Goal: Task Accomplishment & Management: Manage account settings

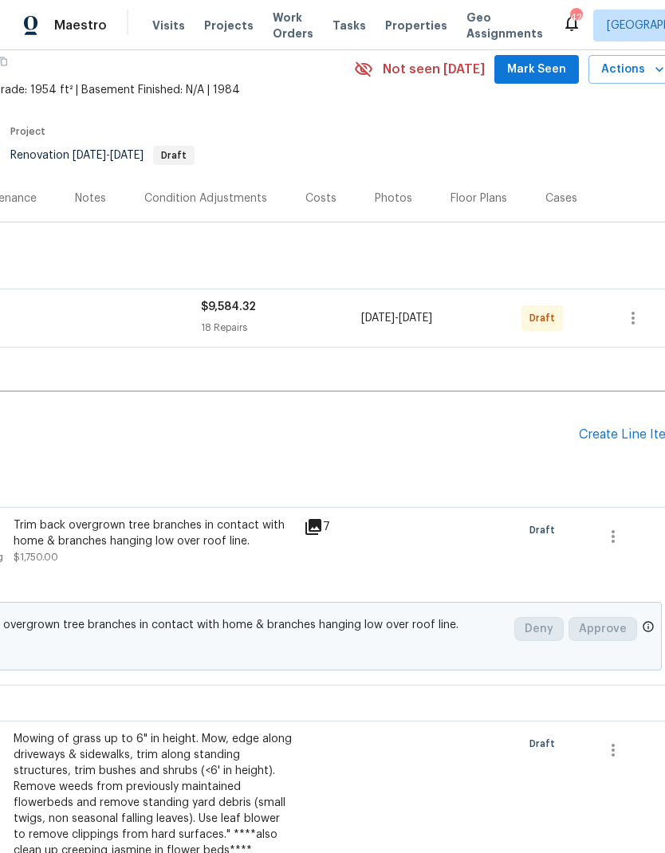
scroll to position [53, 222]
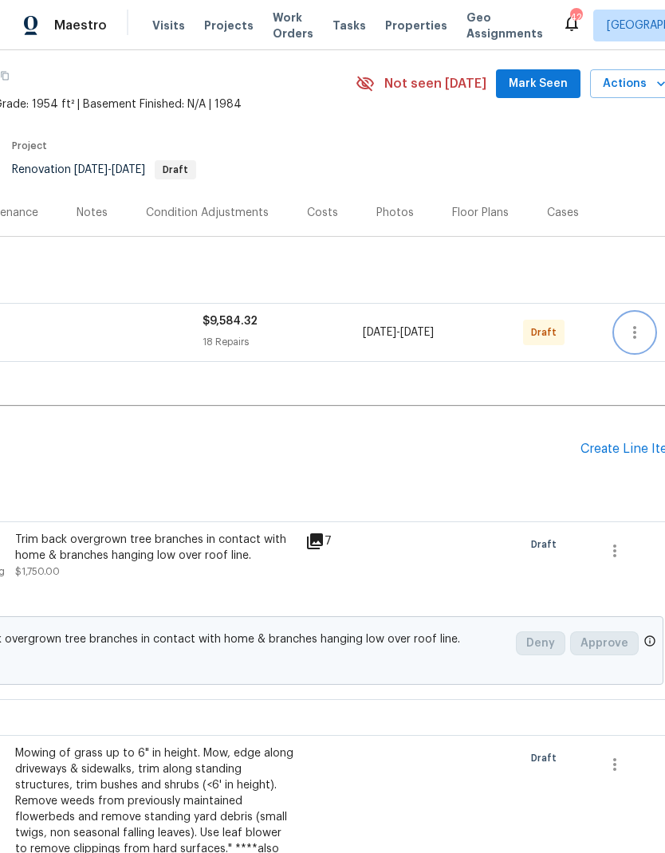
click at [639, 330] on icon "button" at bounding box center [634, 332] width 19 height 19
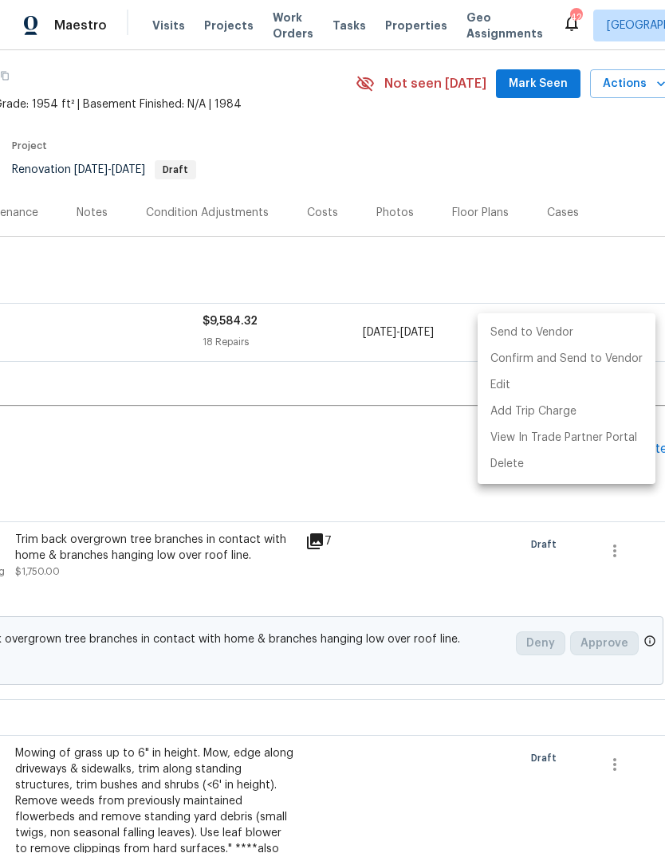
click at [403, 478] on div at bounding box center [332, 426] width 665 height 853
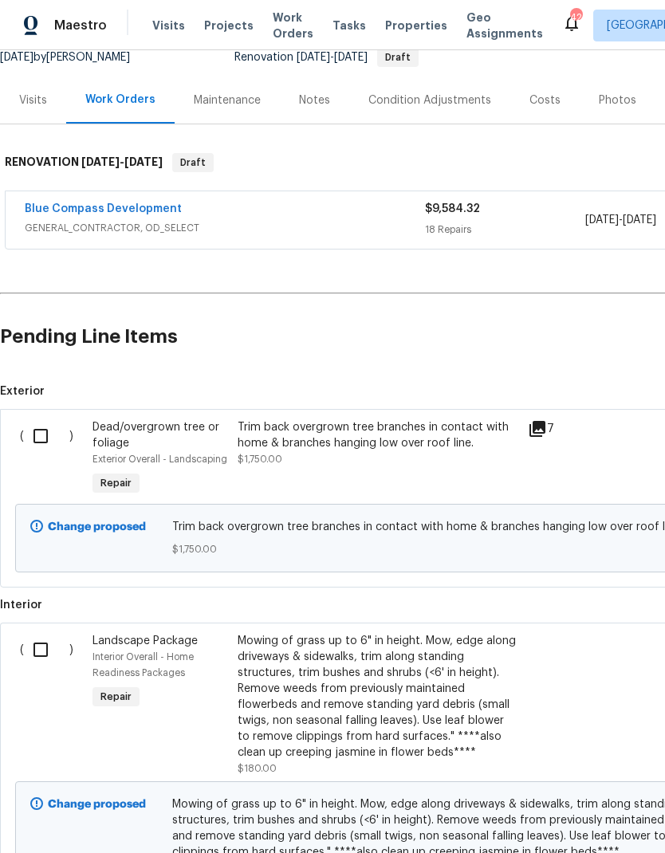
scroll to position [164, 0]
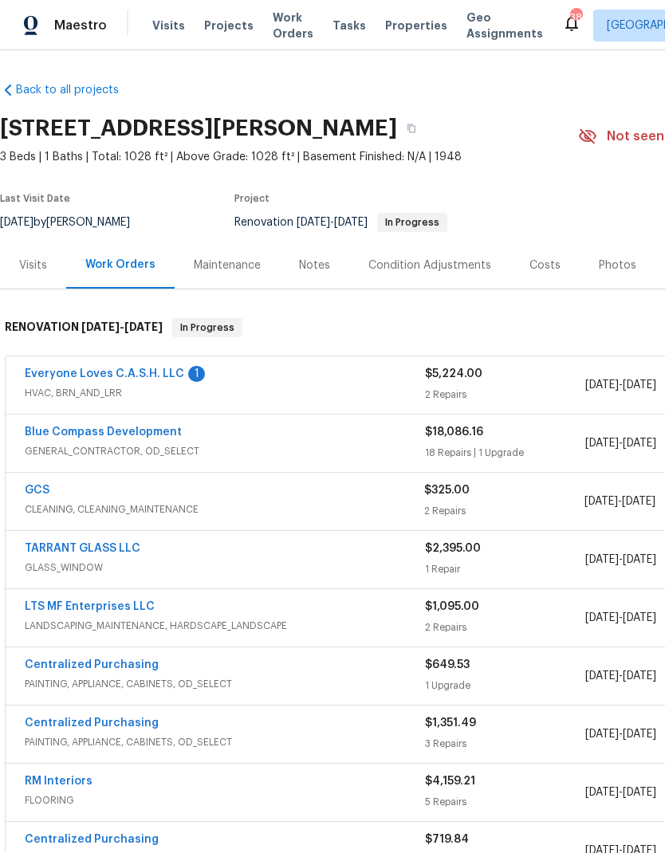
click at [160, 19] on span "Visits" at bounding box center [168, 26] width 33 height 16
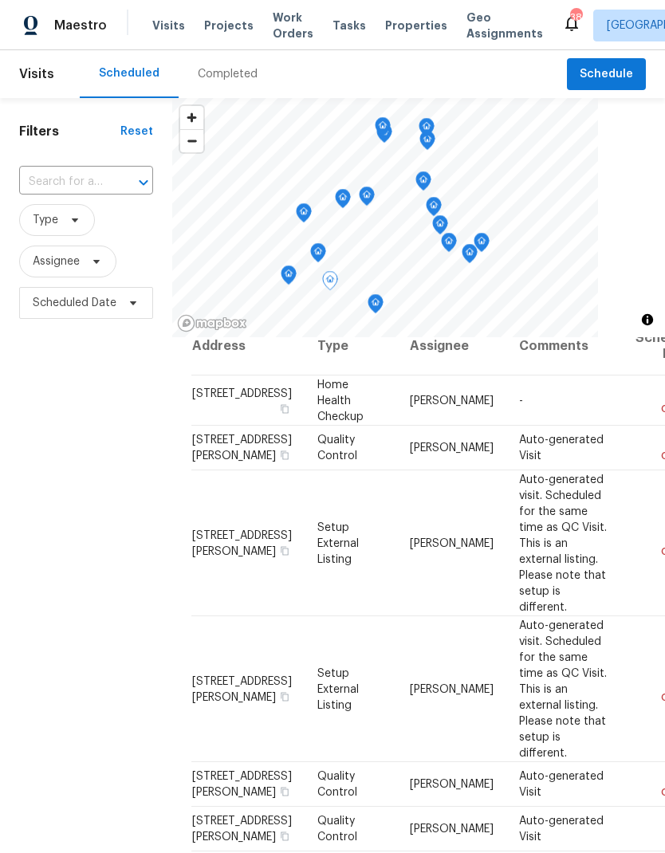
scroll to position [20, 0]
click at [0, 0] on div at bounding box center [0, 0] width 0 height 0
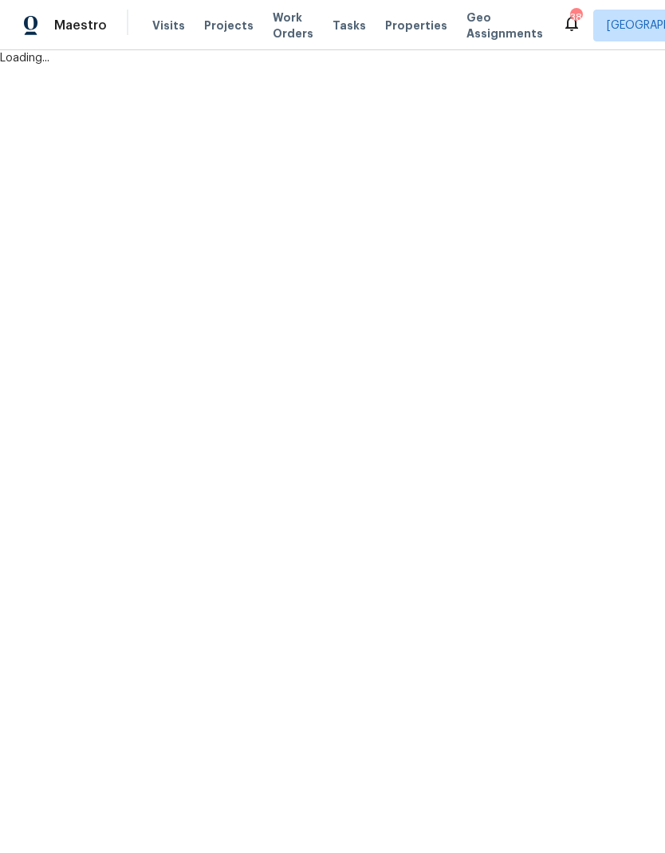
click at [616, 66] on html "Maestro Visits Projects Work Orders Tasks Properties Geo Assignments 38 Dallas …" at bounding box center [332, 33] width 665 height 66
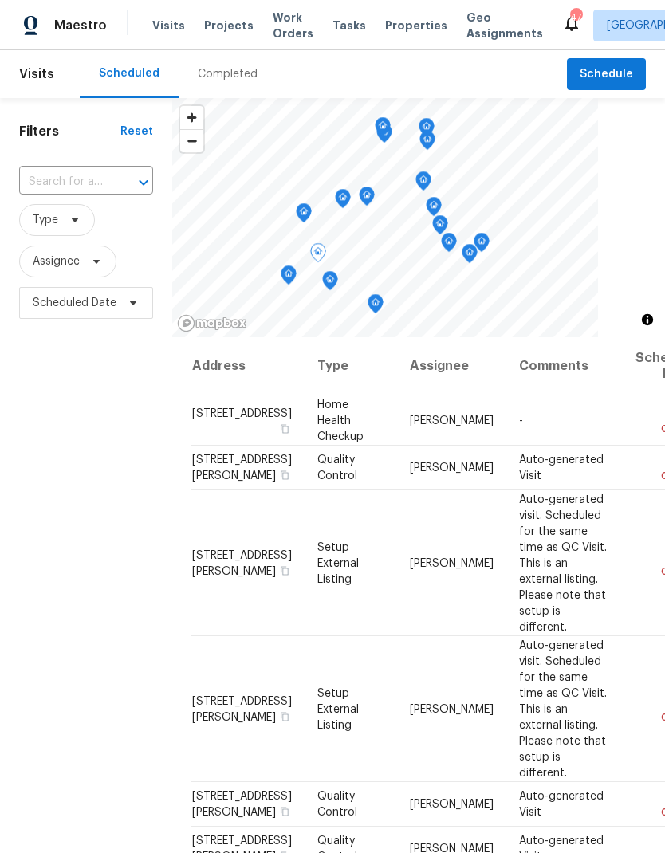
click at [0, 0] on icon at bounding box center [0, 0] width 0 height 0
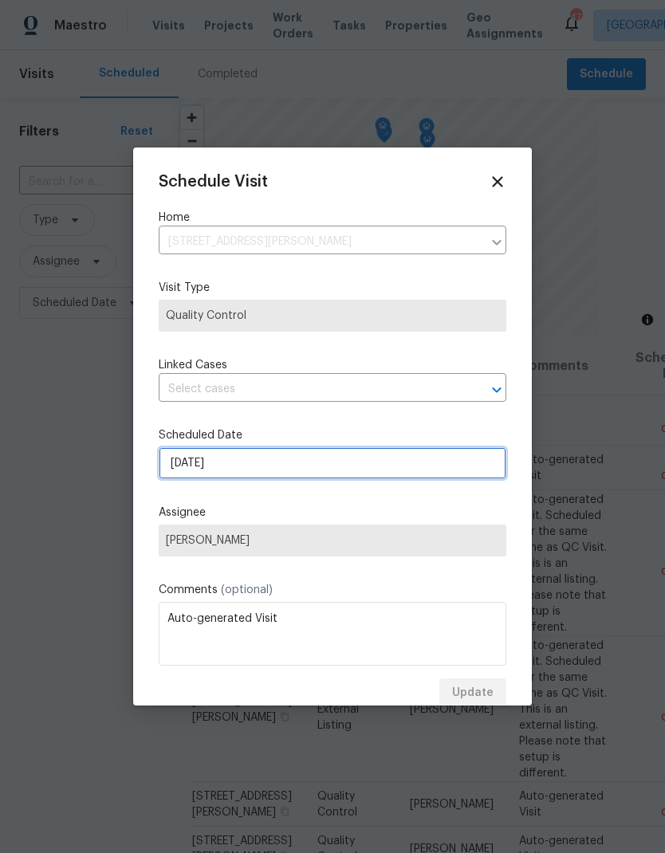
click at [196, 455] on input "[DATE]" at bounding box center [333, 463] width 348 height 32
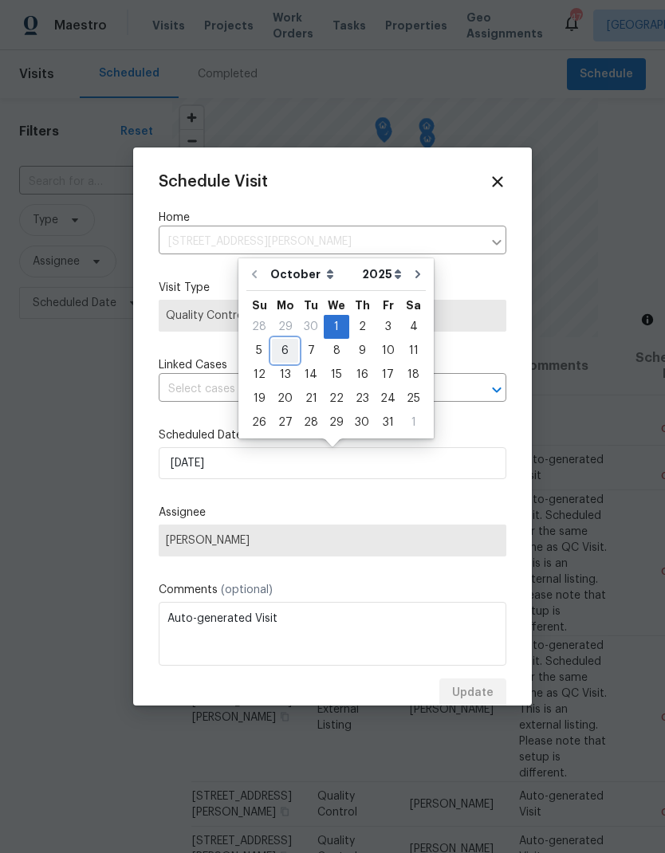
click at [278, 352] on div "6" at bounding box center [285, 351] width 26 height 22
type input "10/6/2025"
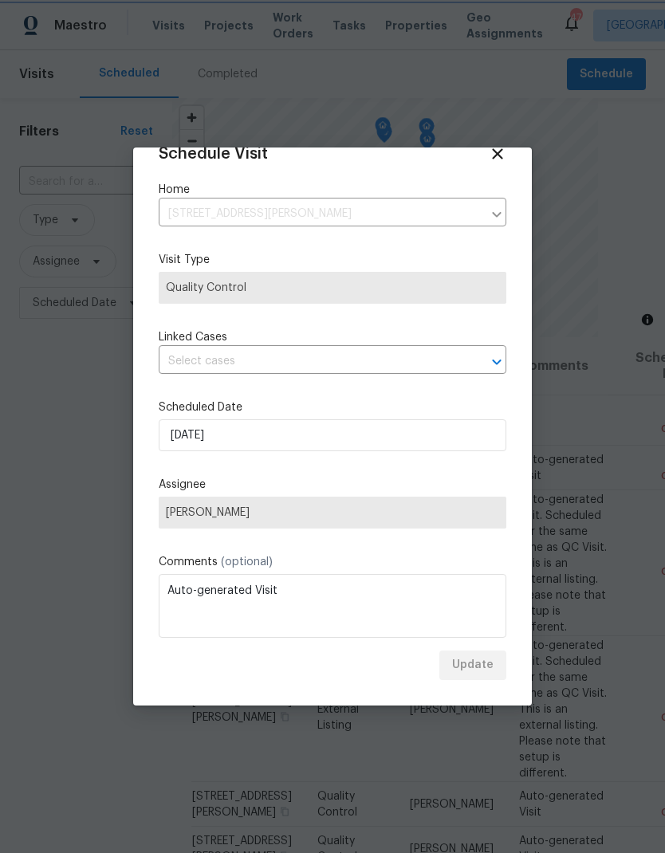
scroll to position [30, 0]
click at [496, 543] on div "Schedule Visit Home 6720 Craig St, Fort Worth, TX 76112 ​ Visit Type Quality Co…" at bounding box center [333, 412] width 348 height 535
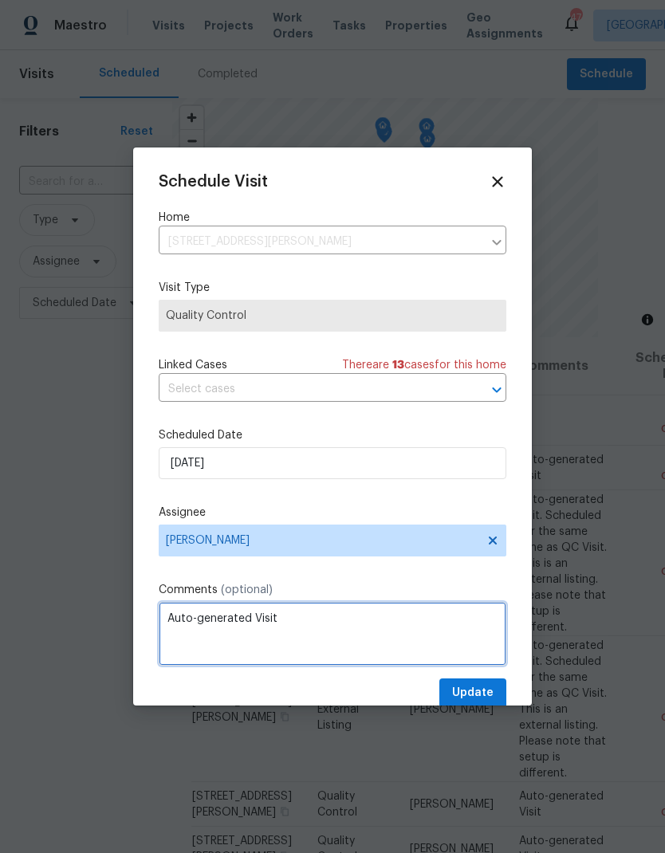
click at [484, 644] on textarea "Auto-generated Visit" at bounding box center [333, 634] width 348 height 64
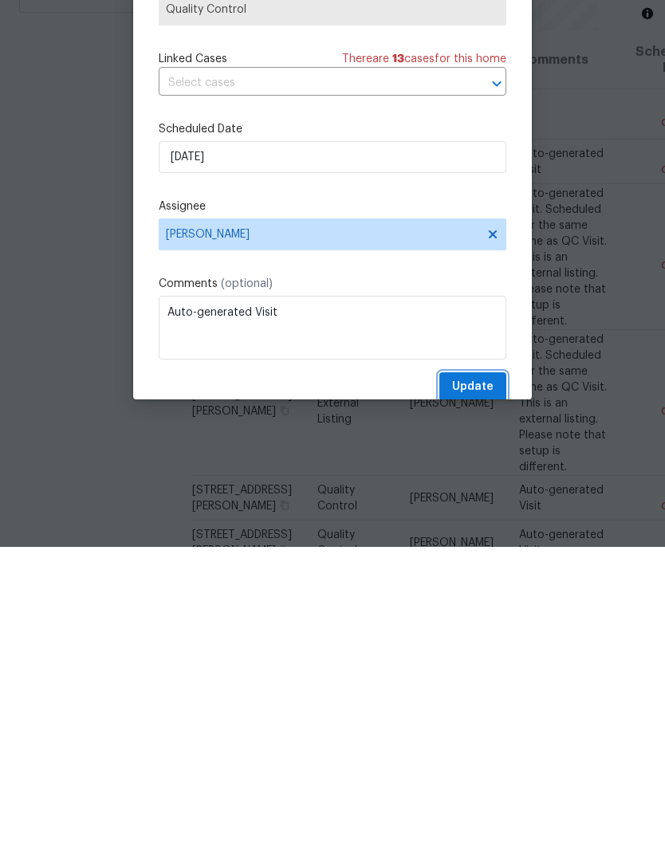
click at [481, 683] on span "Update" at bounding box center [472, 693] width 41 height 20
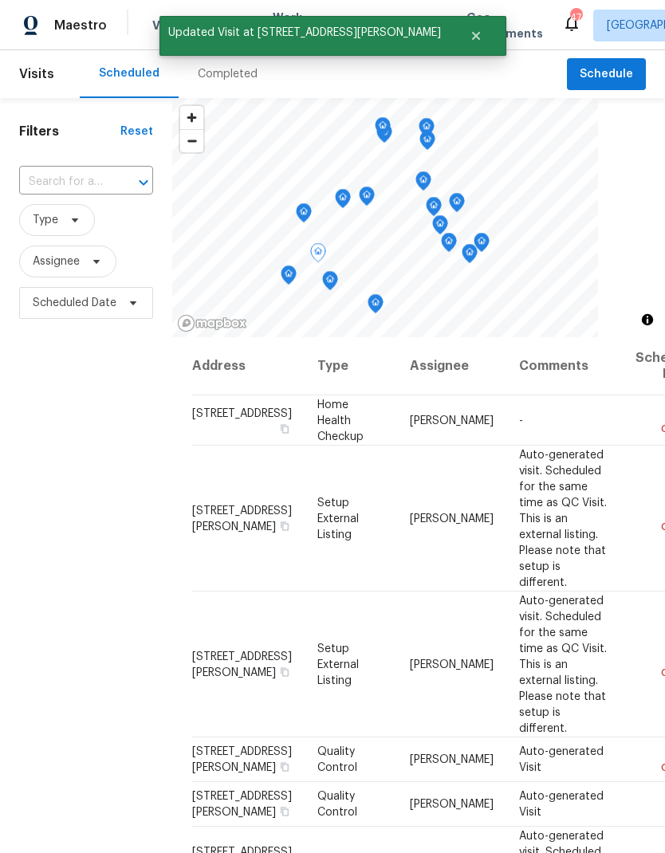
click at [0, 0] on icon at bounding box center [0, 0] width 0 height 0
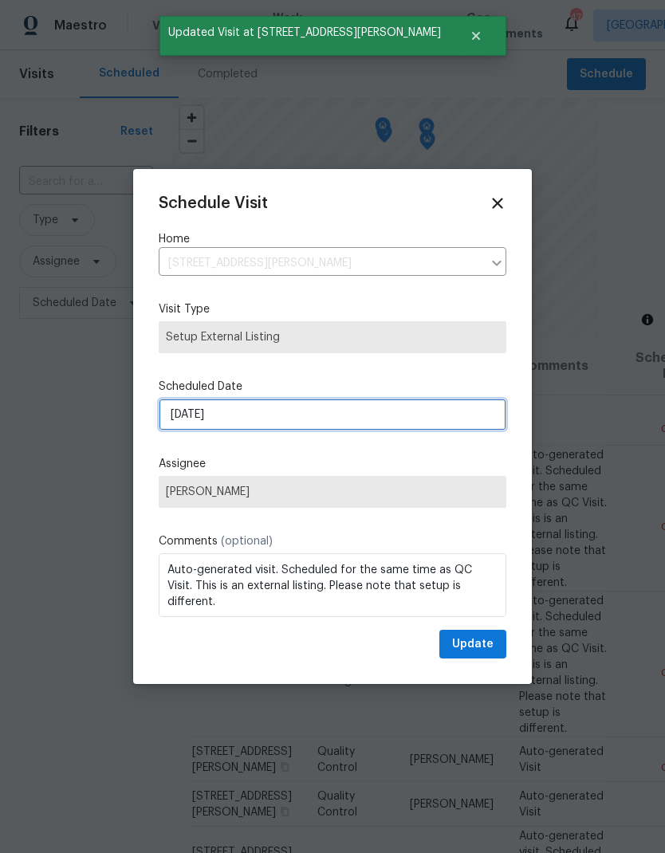
click at [202, 411] on input "10/1/2025" at bounding box center [333, 415] width 348 height 32
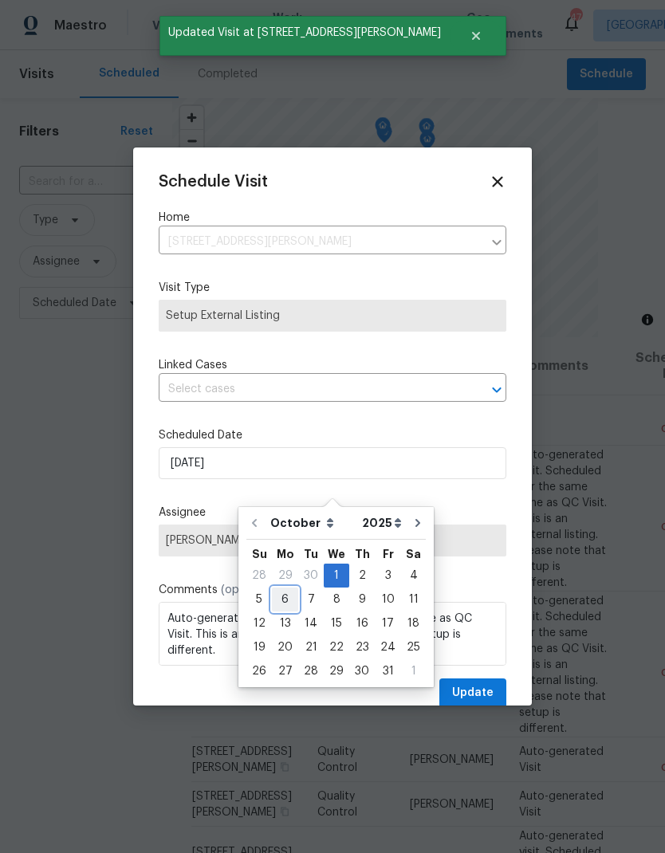
click at [281, 588] on div "6" at bounding box center [285, 599] width 26 height 22
type input "10/6/2025"
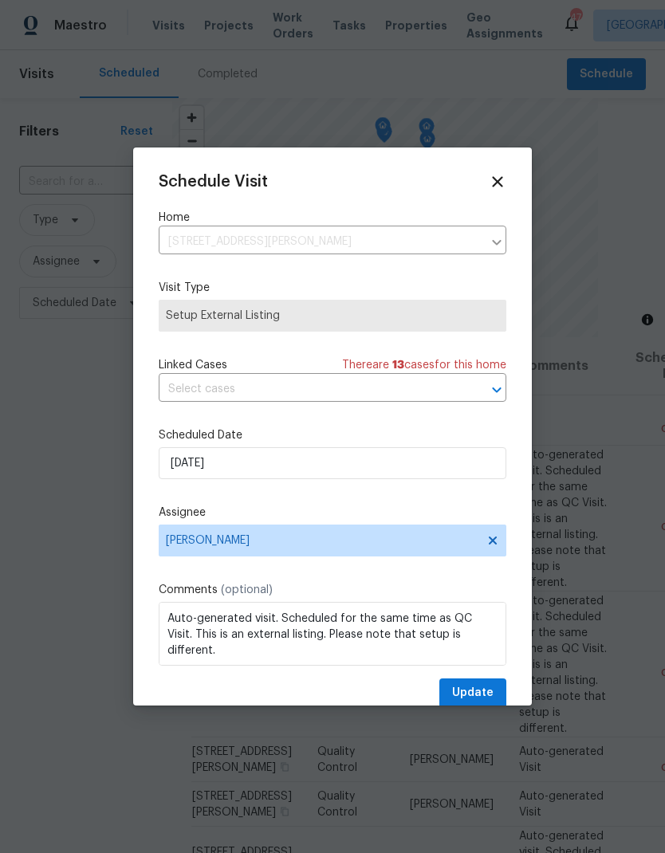
click at [492, 698] on span "Update" at bounding box center [472, 693] width 41 height 20
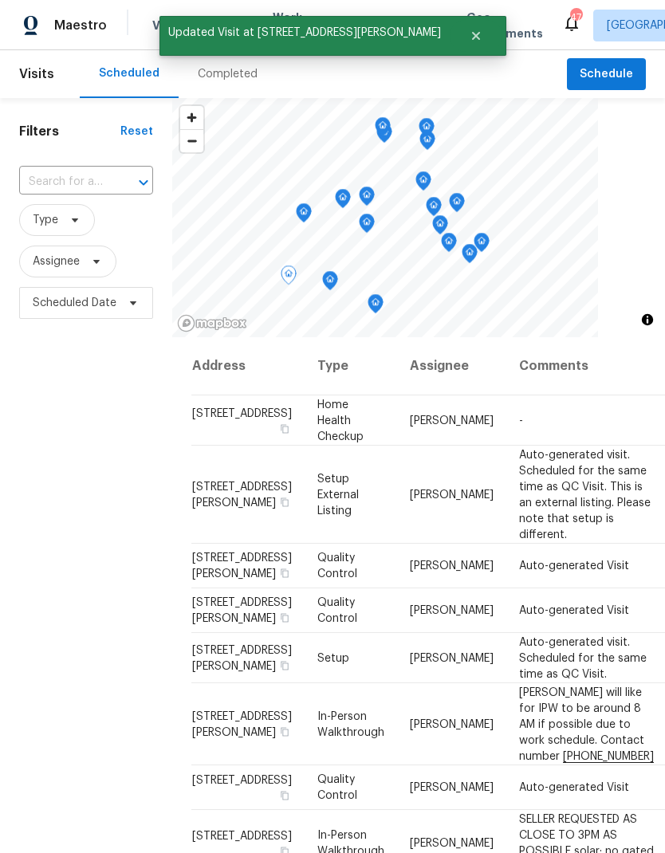
click at [0, 0] on icon at bounding box center [0, 0] width 0 height 0
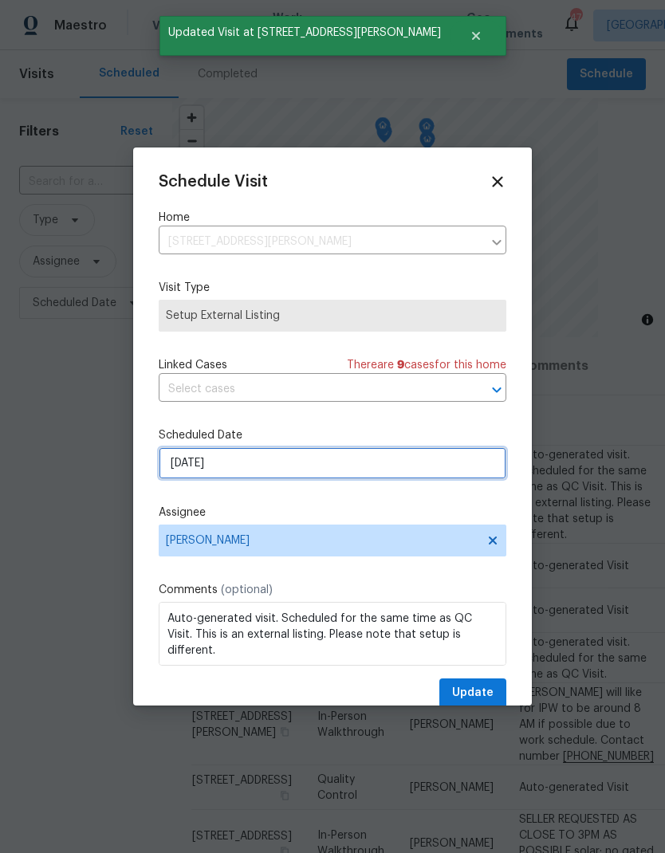
click at [214, 457] on input "10/2/2025" at bounding box center [333, 463] width 348 height 32
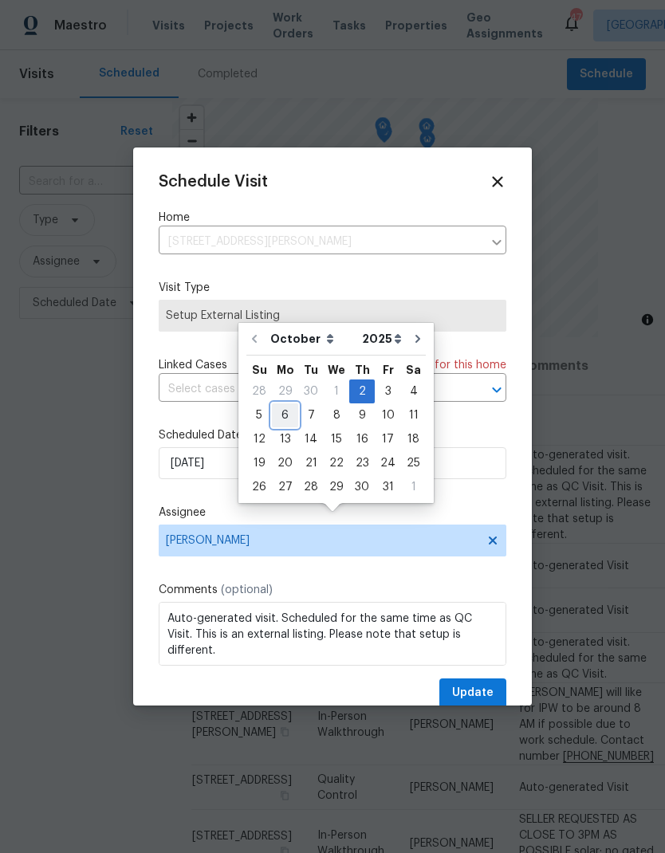
click at [284, 404] on div "6" at bounding box center [285, 415] width 26 height 22
type input "10/6/2025"
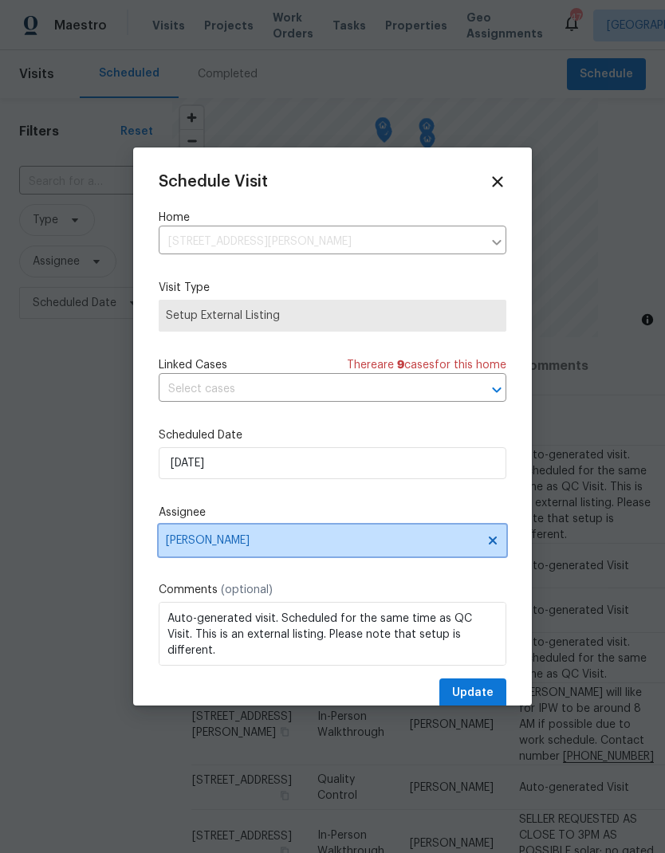
click at [489, 545] on icon at bounding box center [492, 540] width 13 height 13
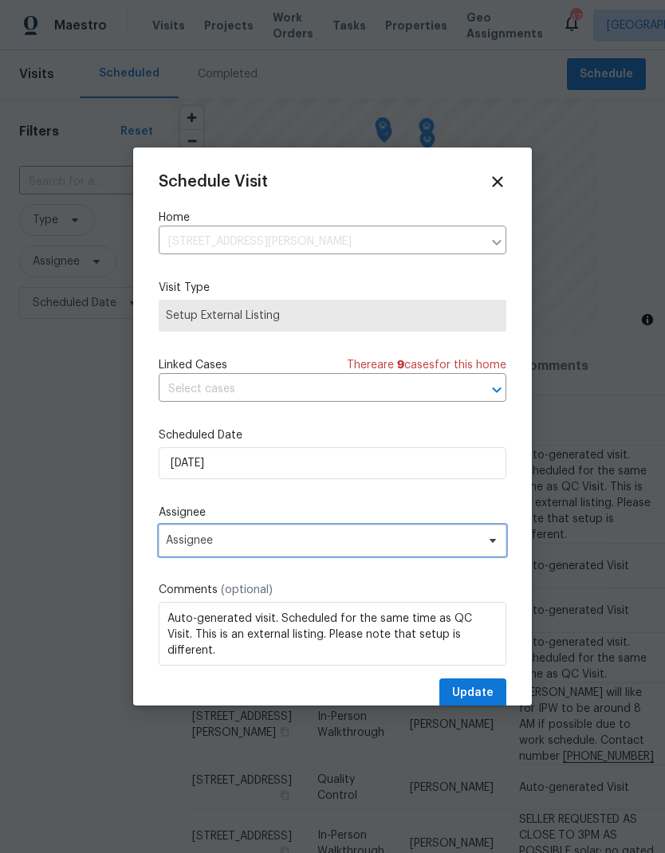
click at [490, 542] on icon at bounding box center [492, 540] width 13 height 13
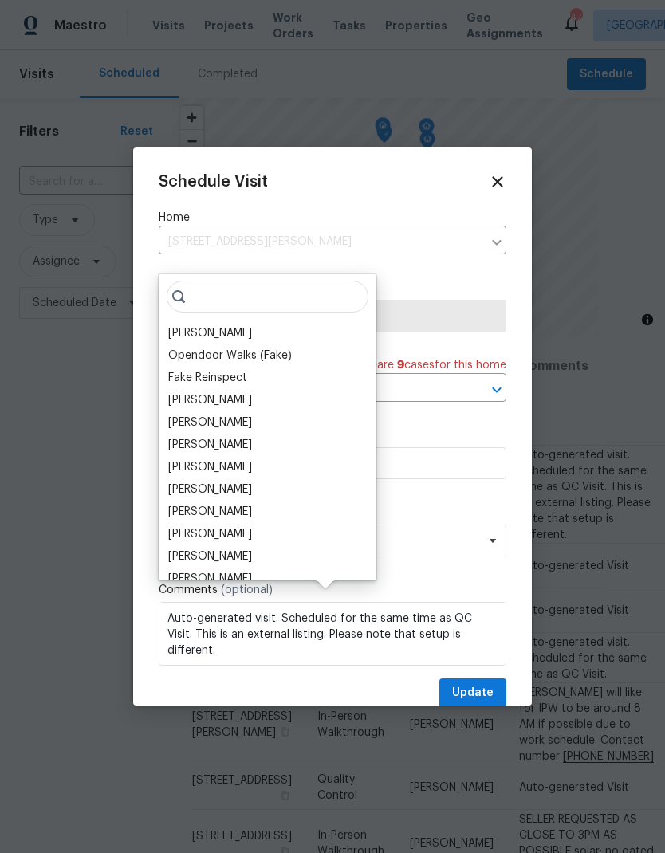
click at [200, 325] on div "Jason Fletcher" at bounding box center [210, 333] width 84 height 16
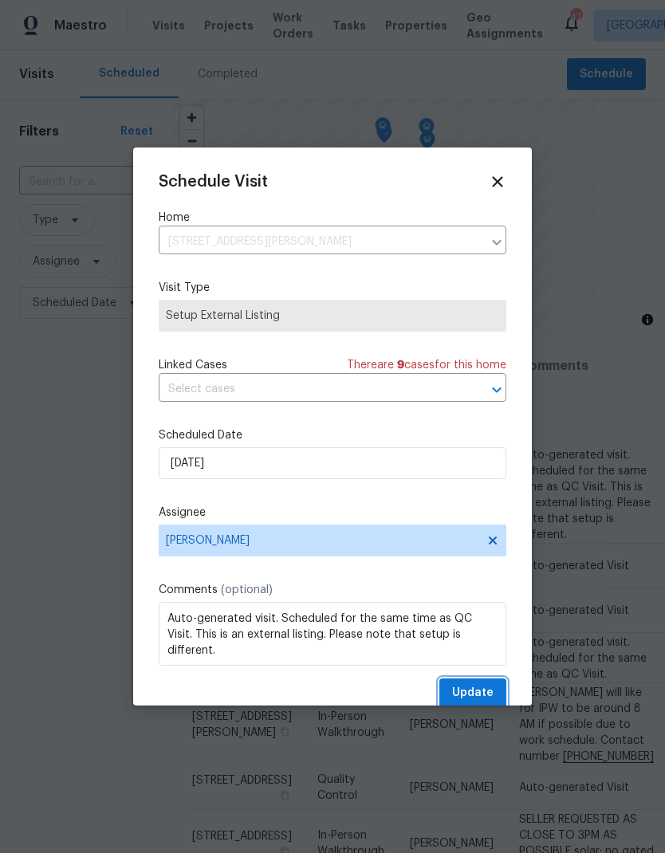
click at [478, 695] on span "Update" at bounding box center [472, 693] width 41 height 20
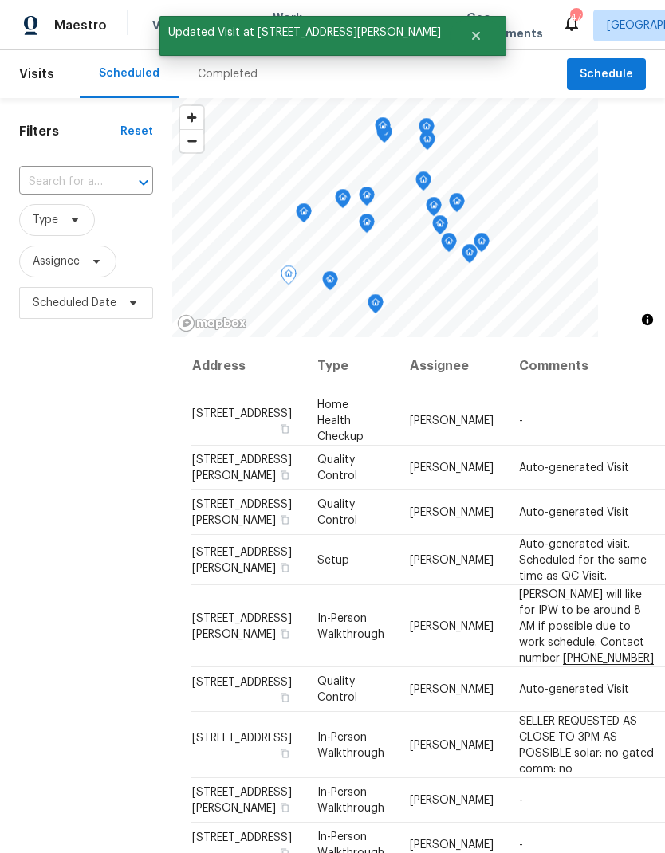
click at [0, 0] on icon at bounding box center [0, 0] width 0 height 0
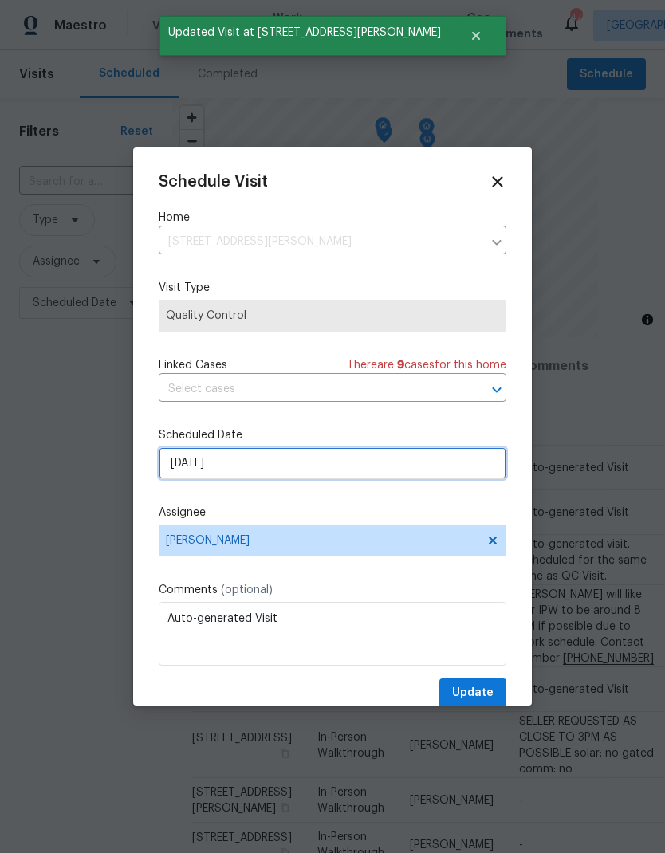
click at [194, 466] on input "10/2/2025" at bounding box center [333, 463] width 348 height 32
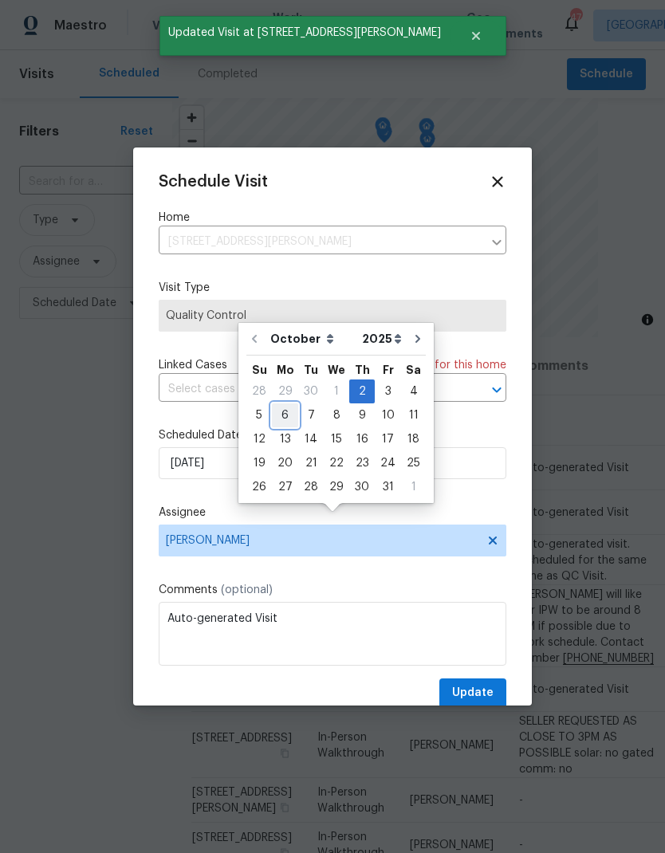
click at [277, 404] on div "6" at bounding box center [285, 415] width 26 height 22
type input "10/6/2025"
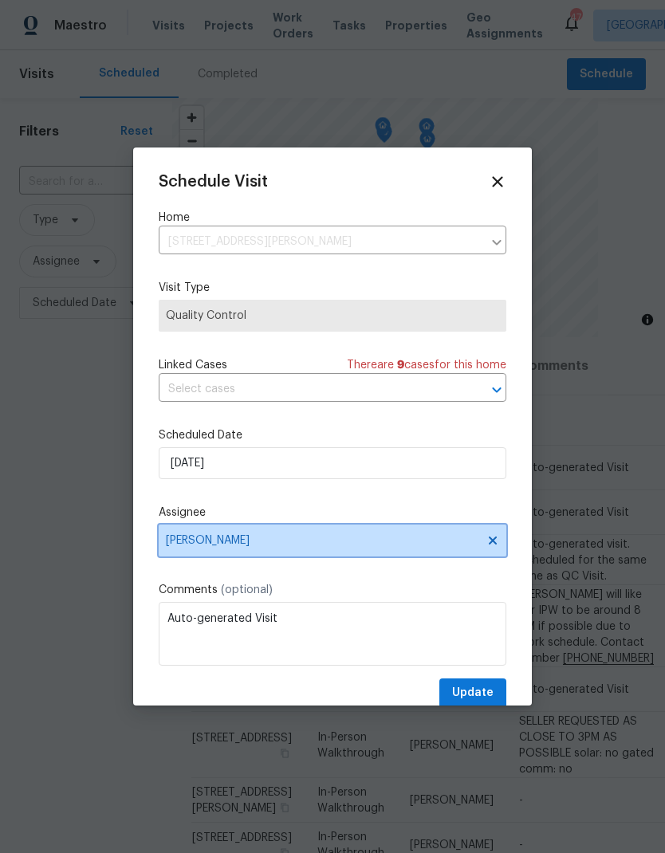
click at [494, 535] on span "[PERSON_NAME]" at bounding box center [333, 541] width 348 height 32
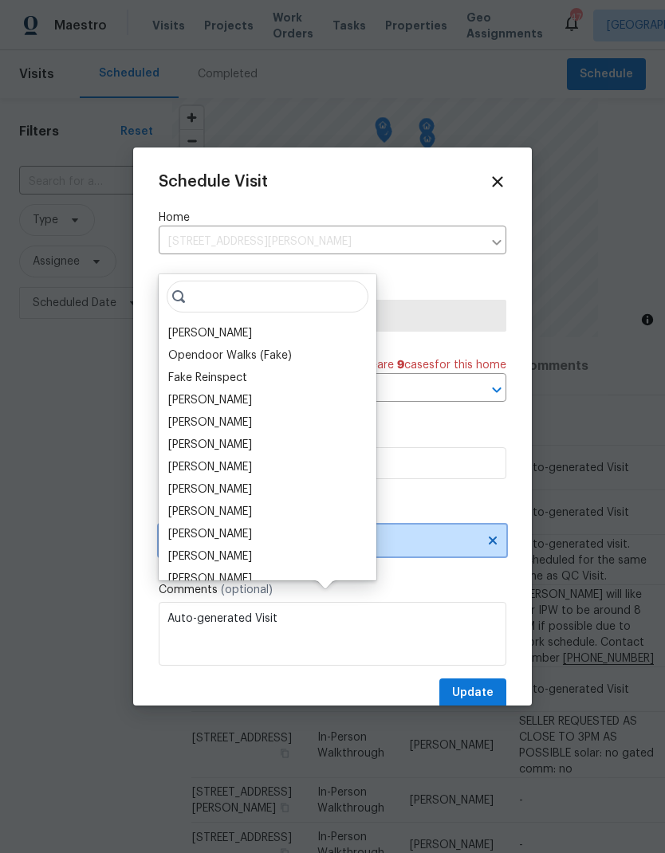
click at [488, 541] on icon at bounding box center [492, 540] width 13 height 13
click at [194, 325] on div "Jason Fletcher" at bounding box center [210, 333] width 84 height 16
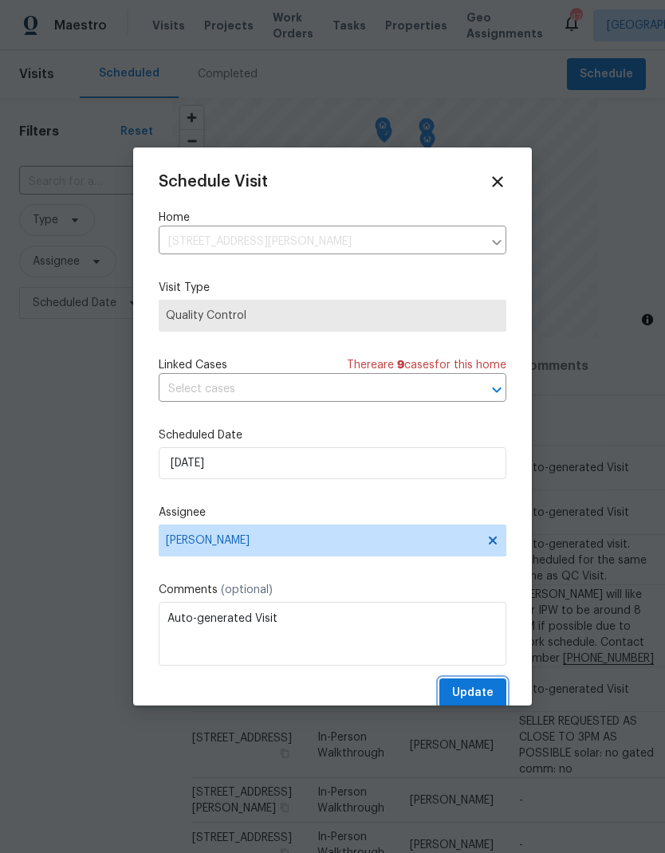
click at [483, 693] on span "Update" at bounding box center [472, 693] width 41 height 20
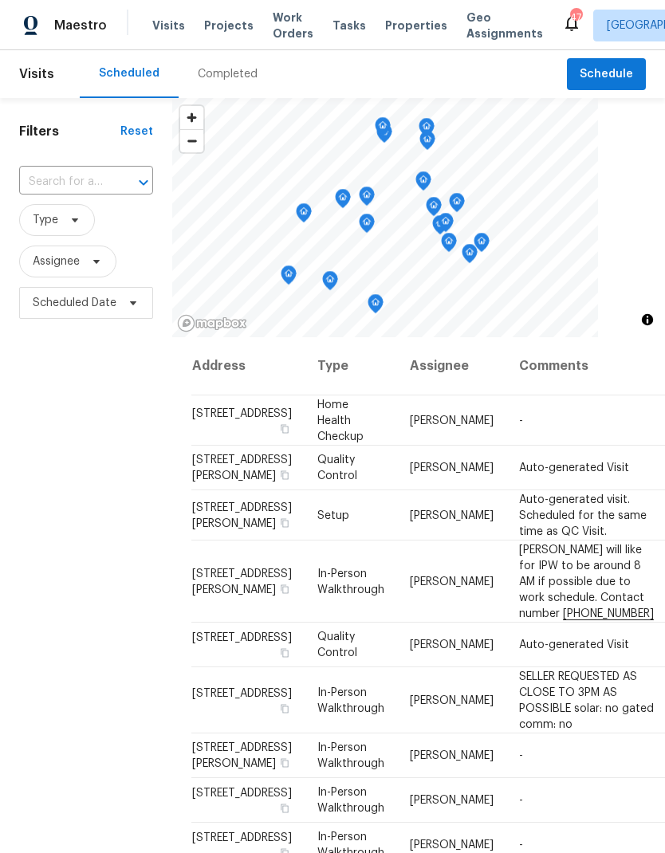
scroll to position [0, 0]
click at [0, 0] on span at bounding box center [0, 0] width 0 height 0
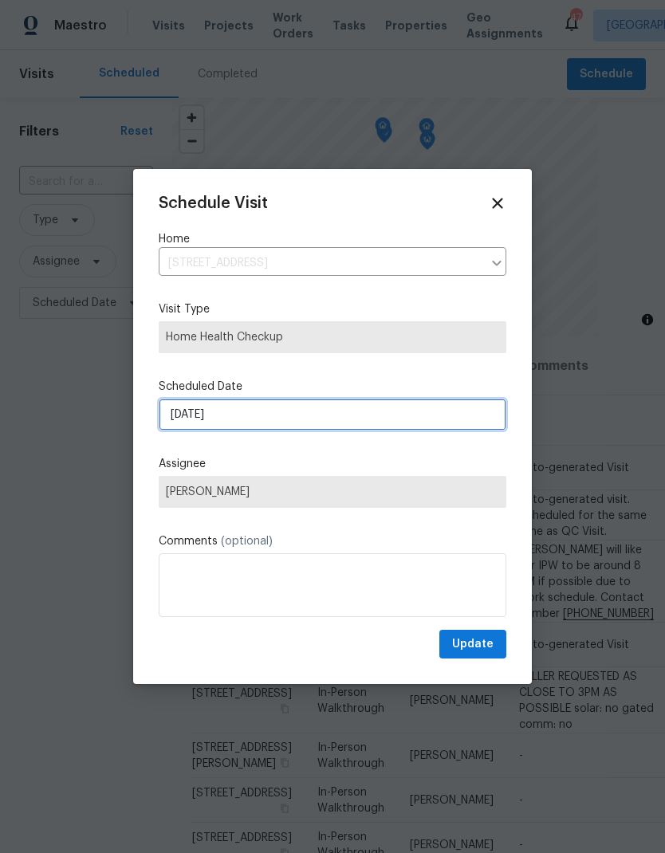
click at [187, 412] on input "9/26/2025" at bounding box center [333, 415] width 348 height 32
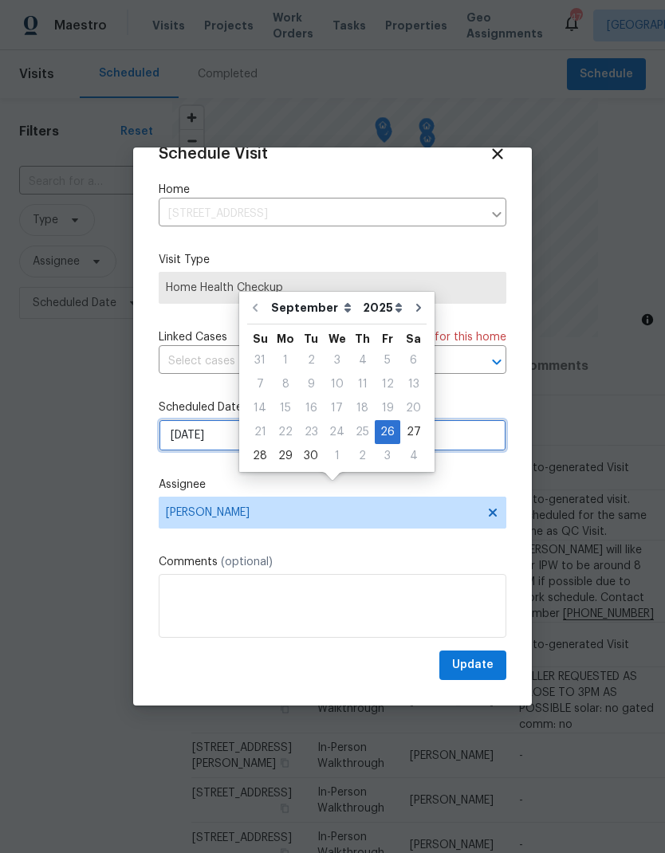
scroll to position [31, 0]
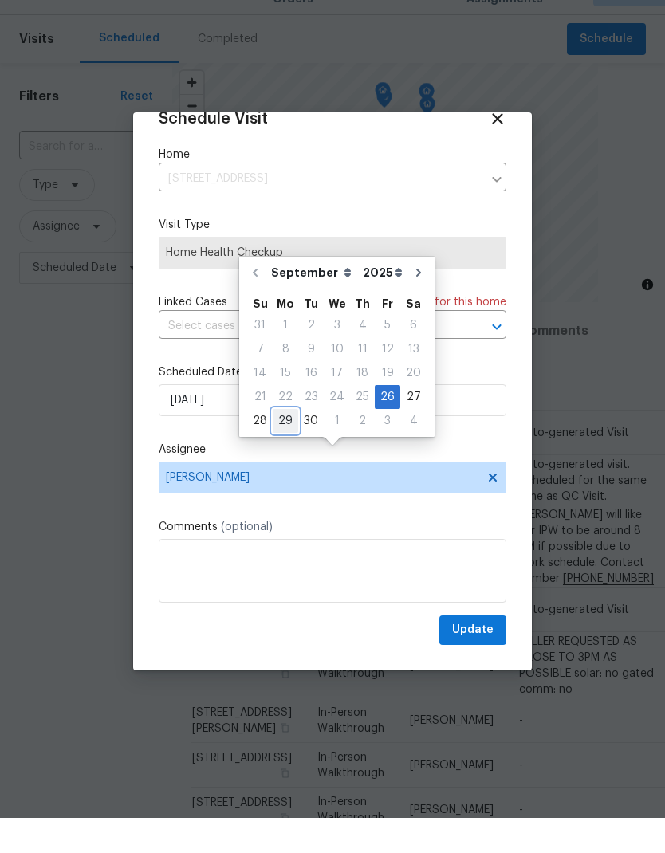
click at [285, 445] on div "29" at bounding box center [286, 456] width 26 height 22
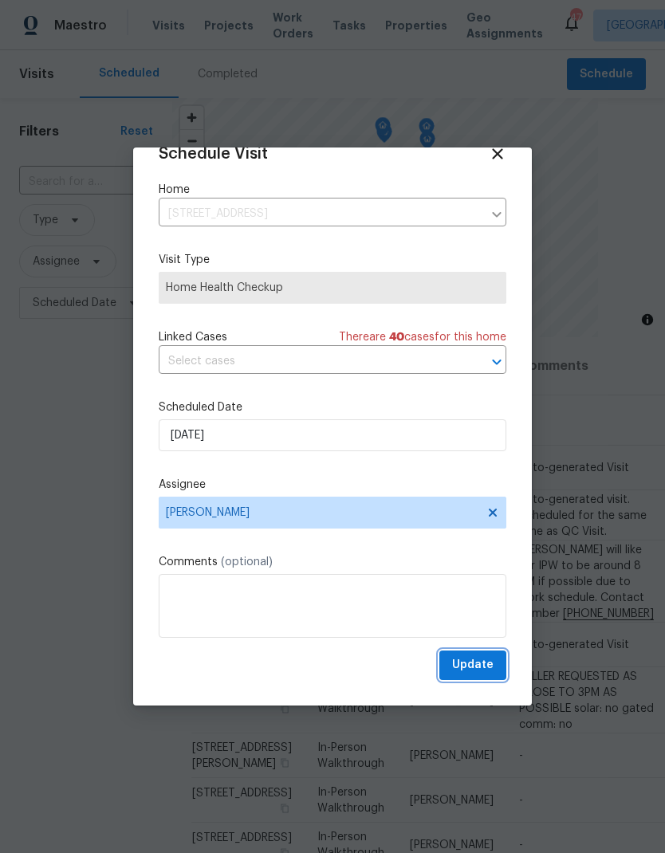
click at [481, 662] on span "Update" at bounding box center [472, 665] width 41 height 20
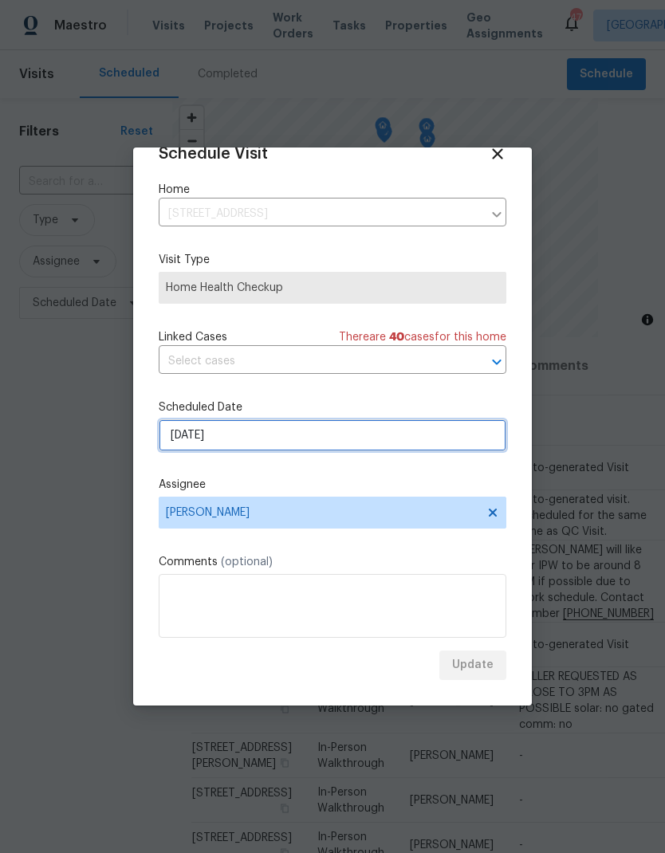
click at [200, 431] on input "9/29/2025" at bounding box center [333, 435] width 348 height 32
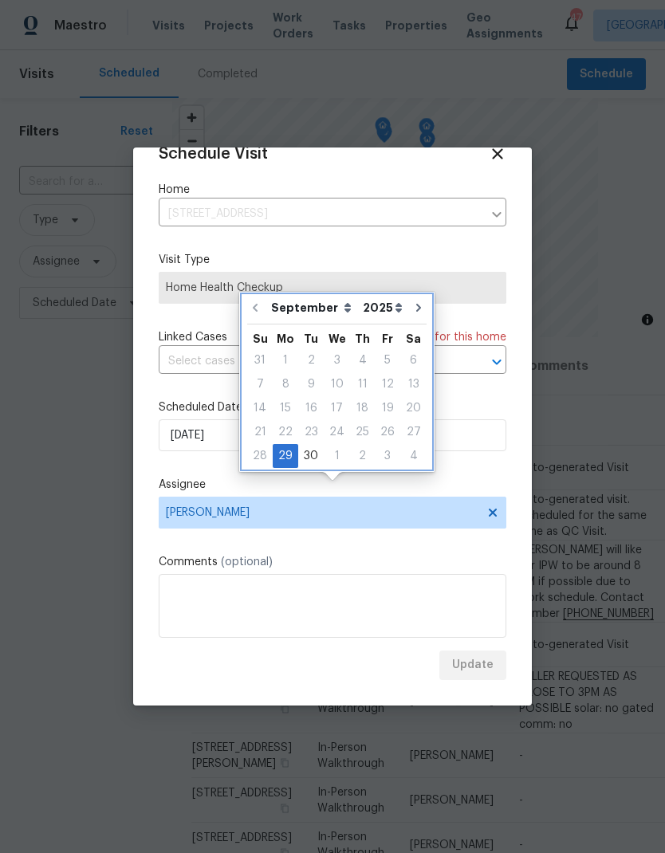
click at [412, 301] on icon "Go to next month" at bounding box center [418, 307] width 13 height 13
type input "10/29/2025"
select select "9"
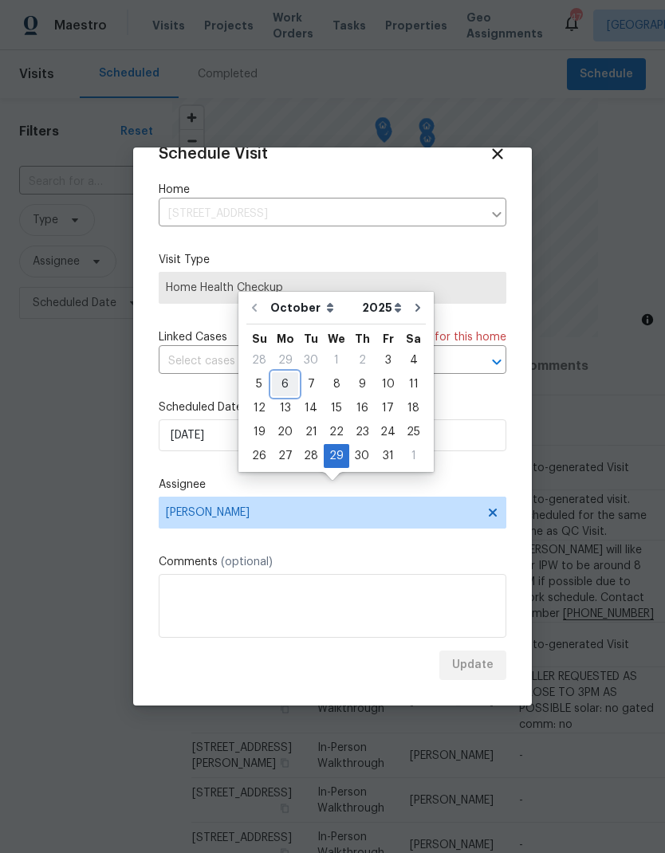
click at [281, 373] on div "6" at bounding box center [285, 384] width 26 height 22
type input "10/6/2025"
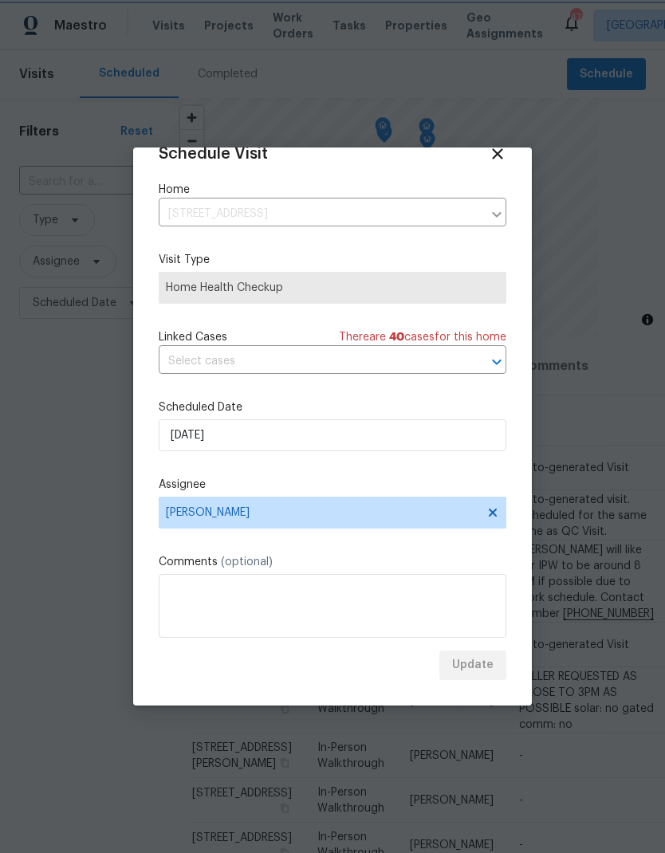
click at [494, 553] on div "Schedule Visit Home 2805 Monthaven Dr, Arlington, TX 76001 ​ Visit Type Home He…" at bounding box center [333, 412] width 348 height 535
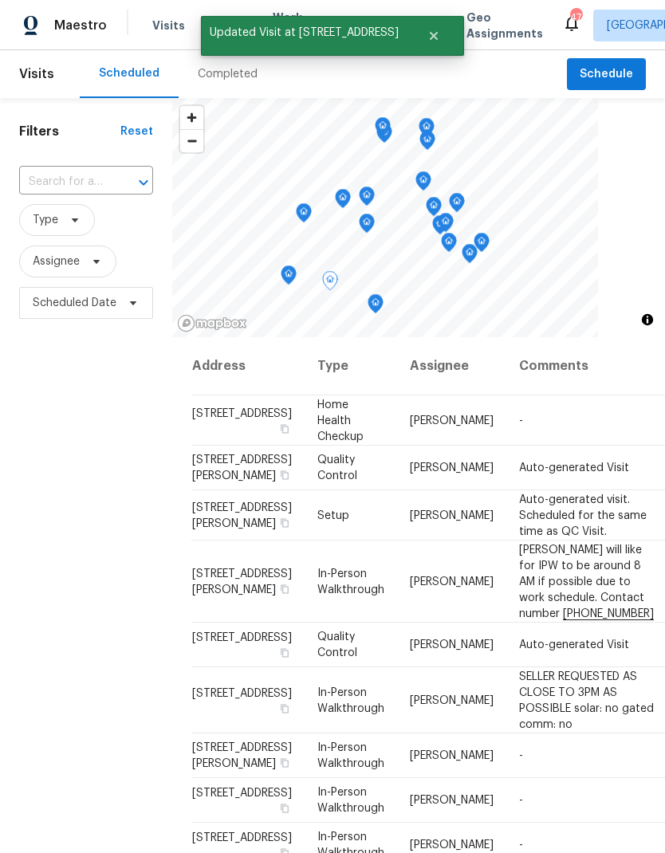
click at [0, 0] on span at bounding box center [0, 0] width 0 height 0
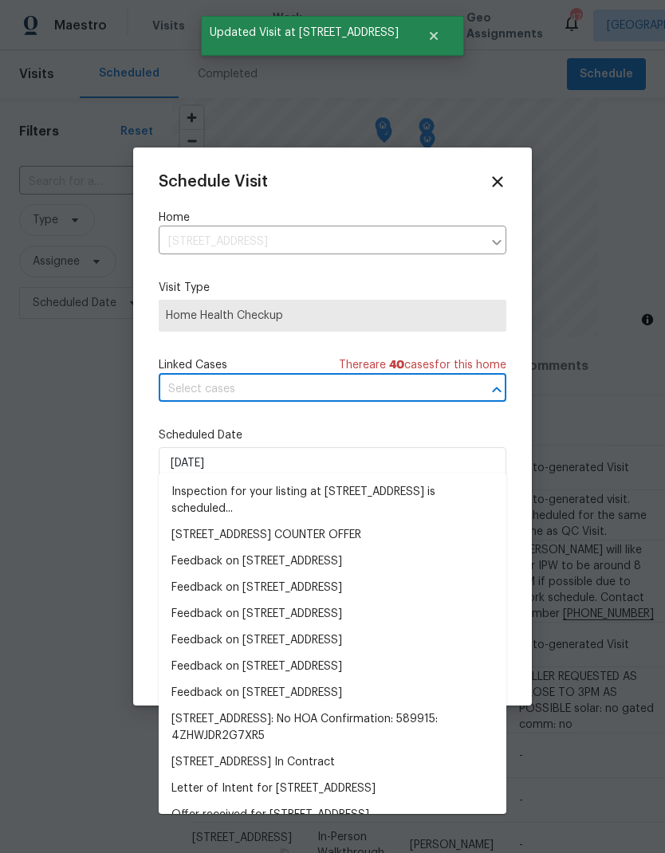
click at [168, 332] on span "Home Health Checkup" at bounding box center [333, 316] width 348 height 32
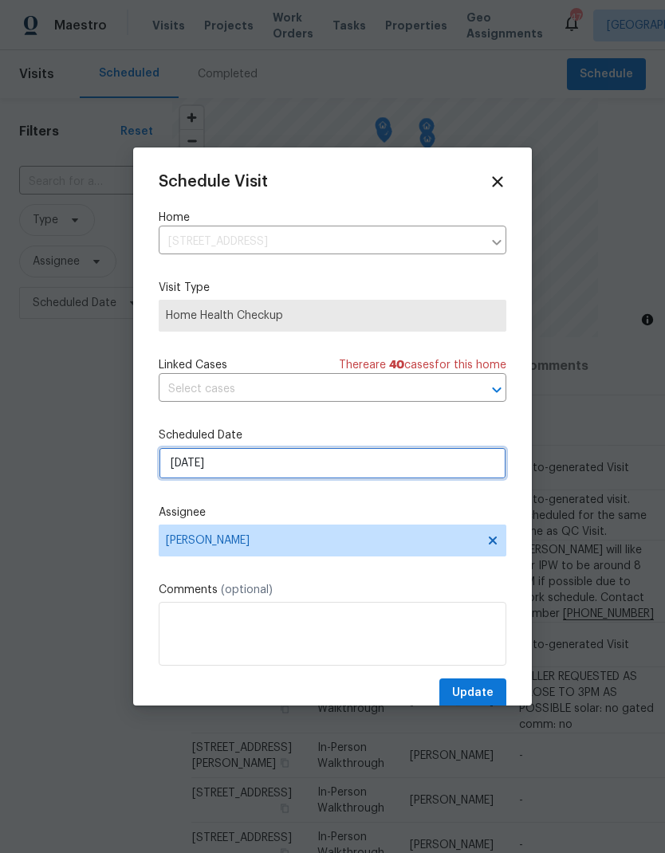
click at [192, 466] on input "9/29/2025" at bounding box center [333, 463] width 348 height 32
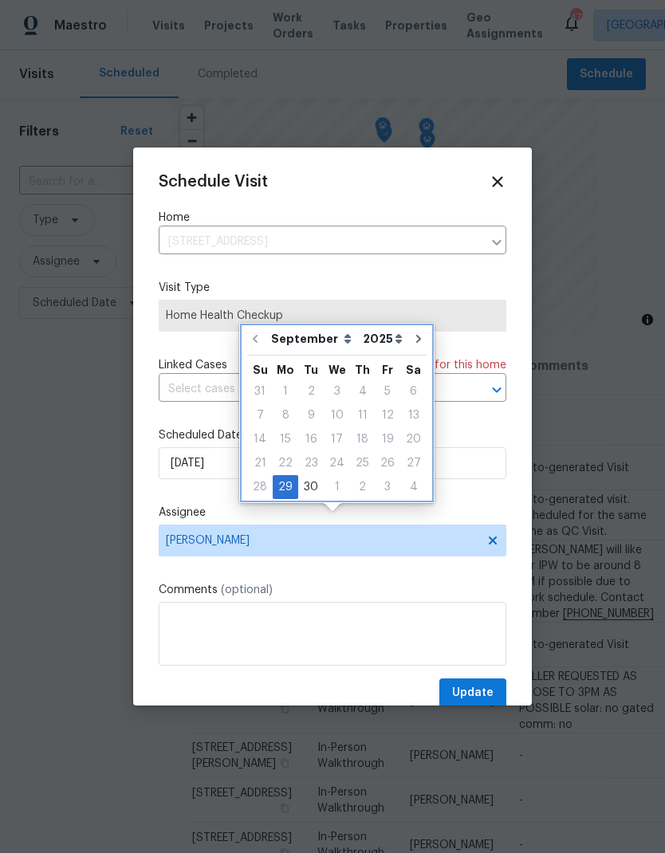
click at [415, 332] on icon "Go to next month" at bounding box center [418, 338] width 13 height 13
type input "10/29/2025"
select select "9"
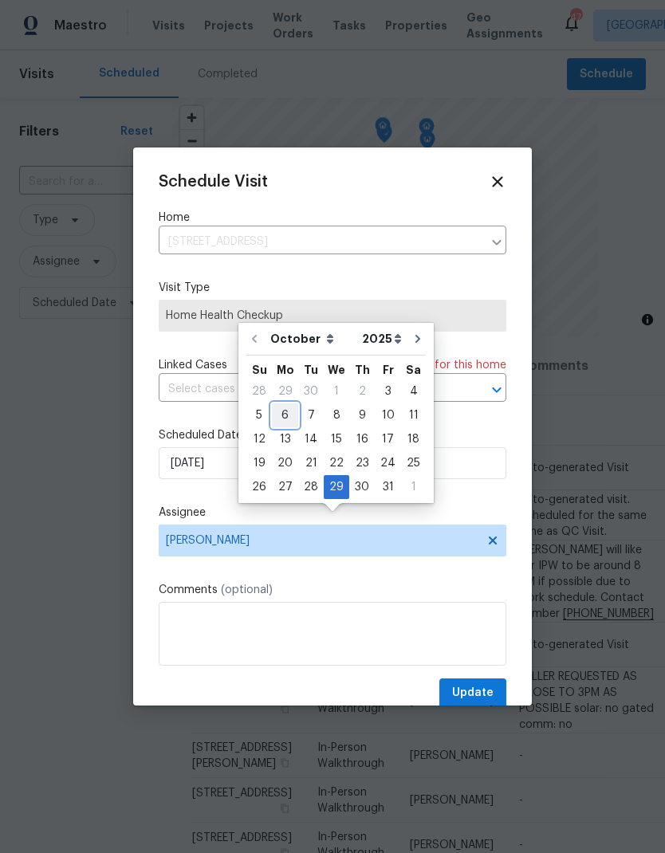
click at [281, 404] on div "6" at bounding box center [285, 415] width 26 height 22
type input "10/6/2025"
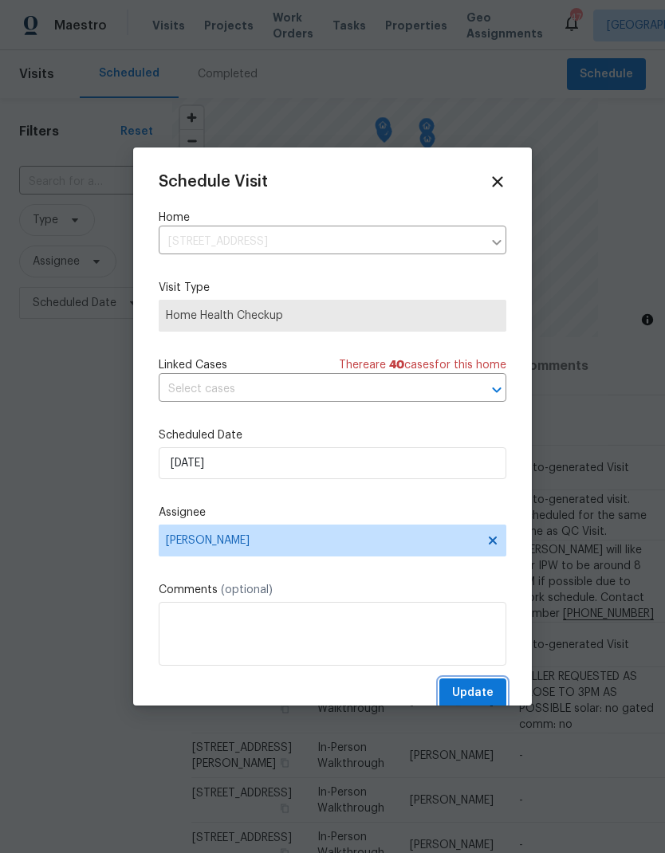
click at [477, 688] on span "Update" at bounding box center [472, 693] width 41 height 20
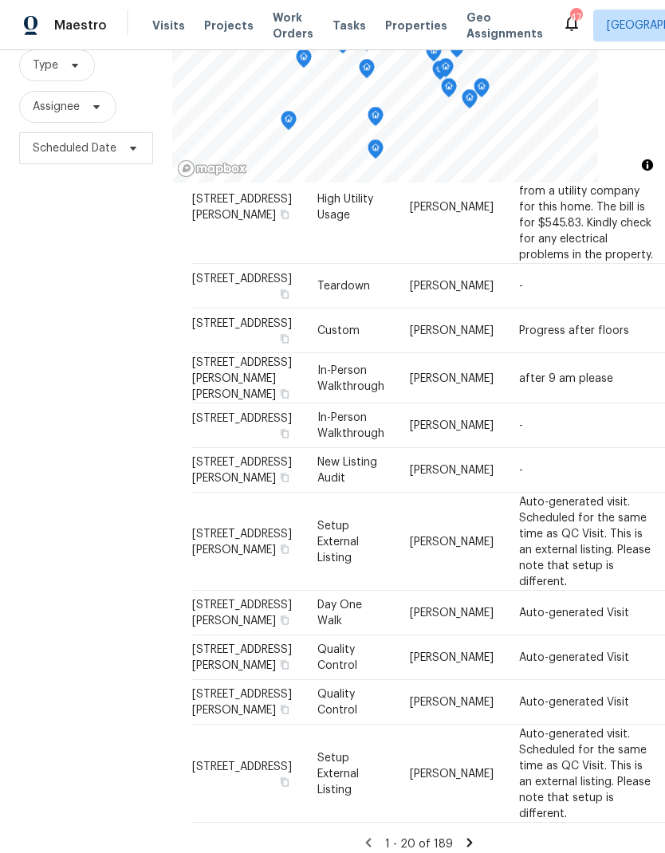
scroll to position [154, 0]
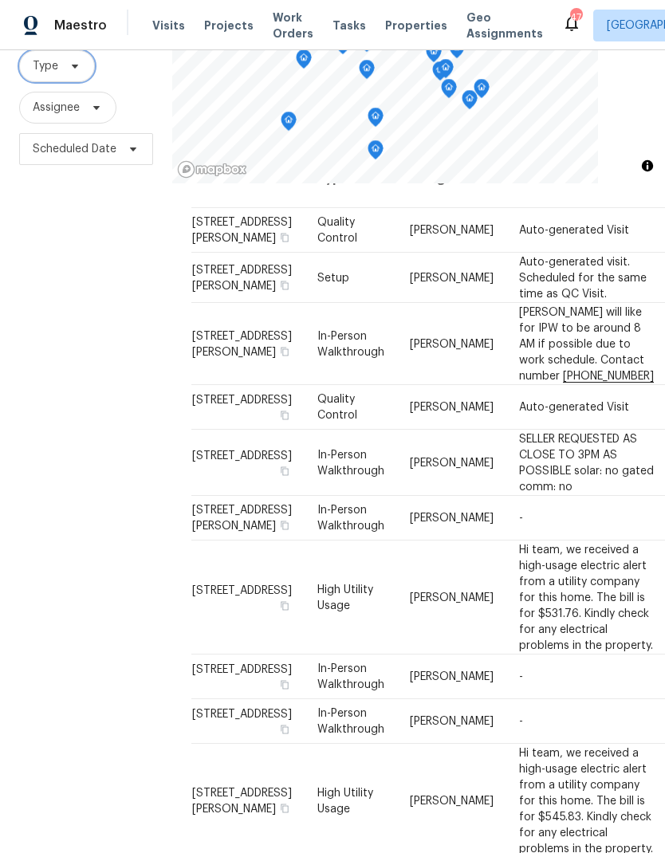
click at [80, 60] on icon at bounding box center [75, 66] width 13 height 13
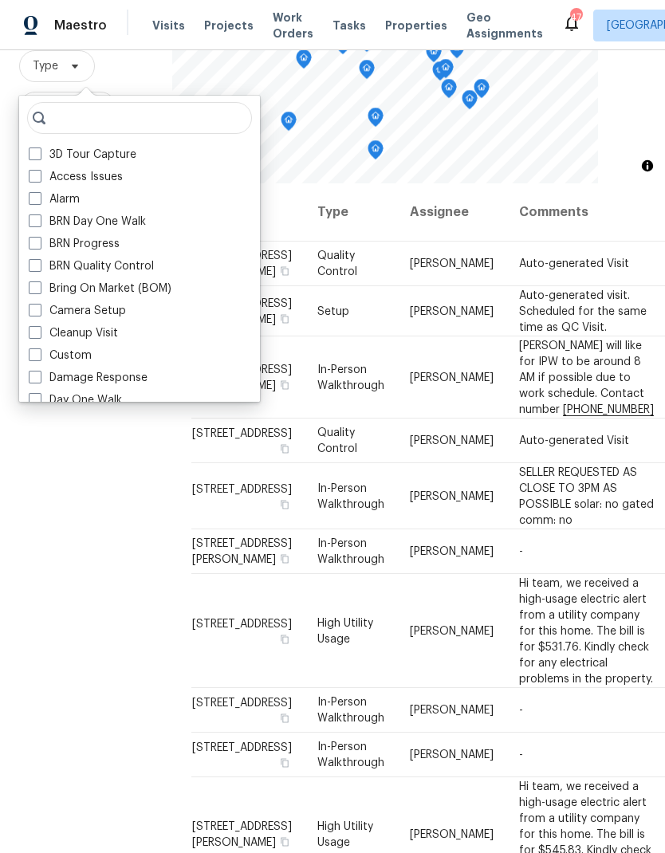
scroll to position [0, 0]
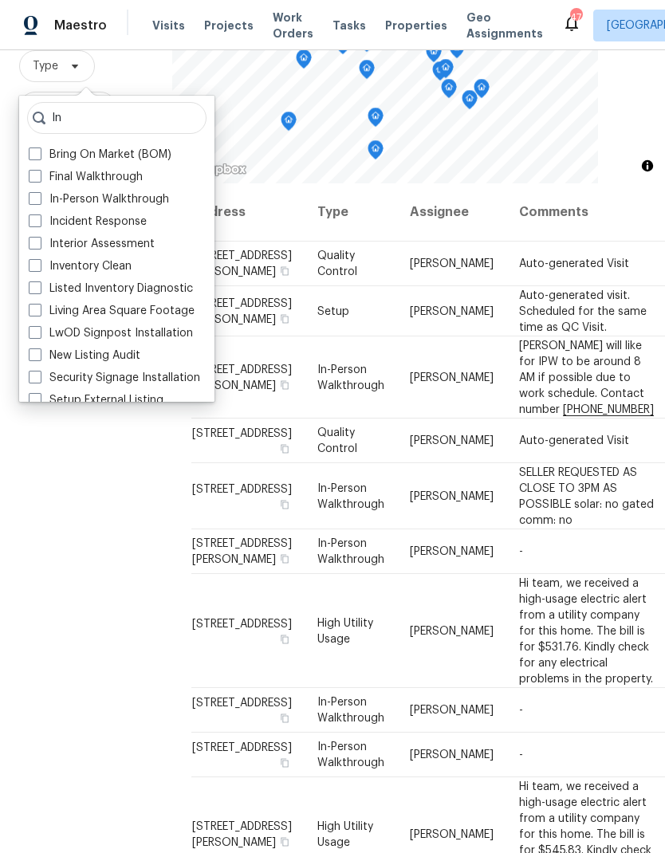
type input "In"
click at [87, 191] on label "In-Person Walkthrough" at bounding box center [99, 199] width 140 height 16
click at [39, 191] on input "In-Person Walkthrough" at bounding box center [34, 196] width 10 height 10
checkbox input "true"
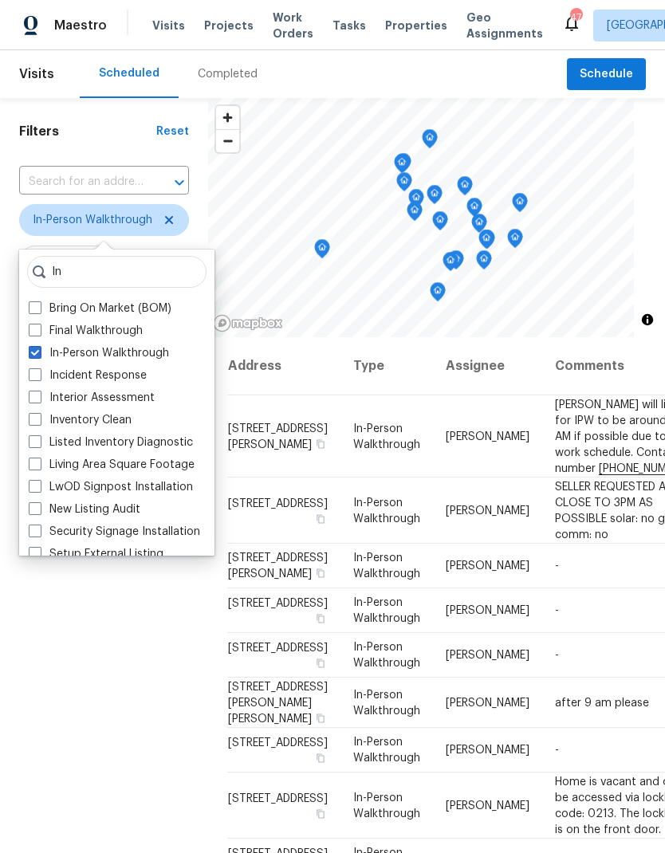
click at [104, 677] on div "Filters Reset ​ In-Person Walkthrough Assignee Scheduled Date" at bounding box center [104, 559] width 208 height 922
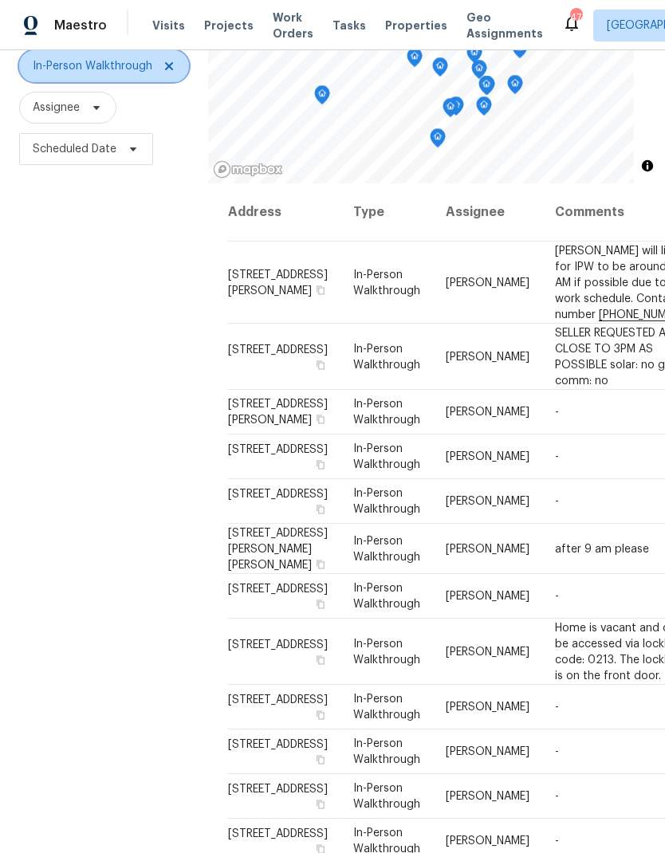
click at [166, 62] on icon at bounding box center [169, 66] width 8 height 8
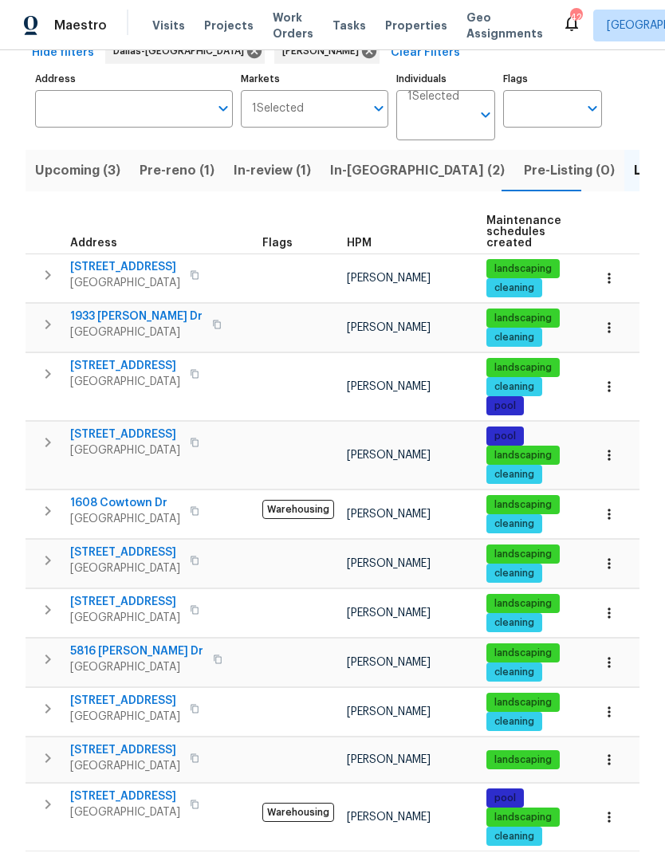
click at [612, 387] on icon "button" at bounding box center [609, 387] width 16 height 16
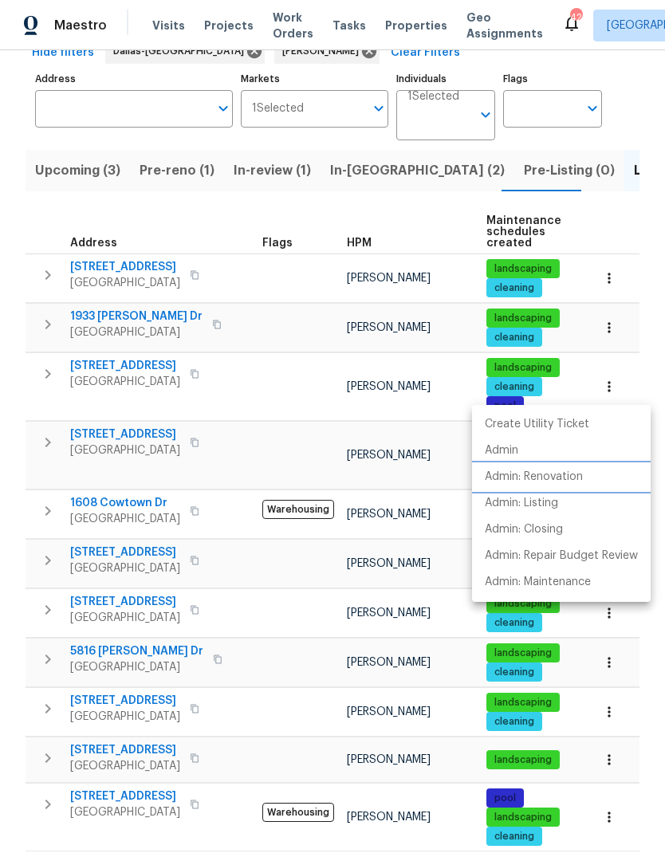
click at [564, 474] on p "Admin: Renovation" at bounding box center [534, 477] width 98 height 17
